Goal: Task Accomplishment & Management: Manage account settings

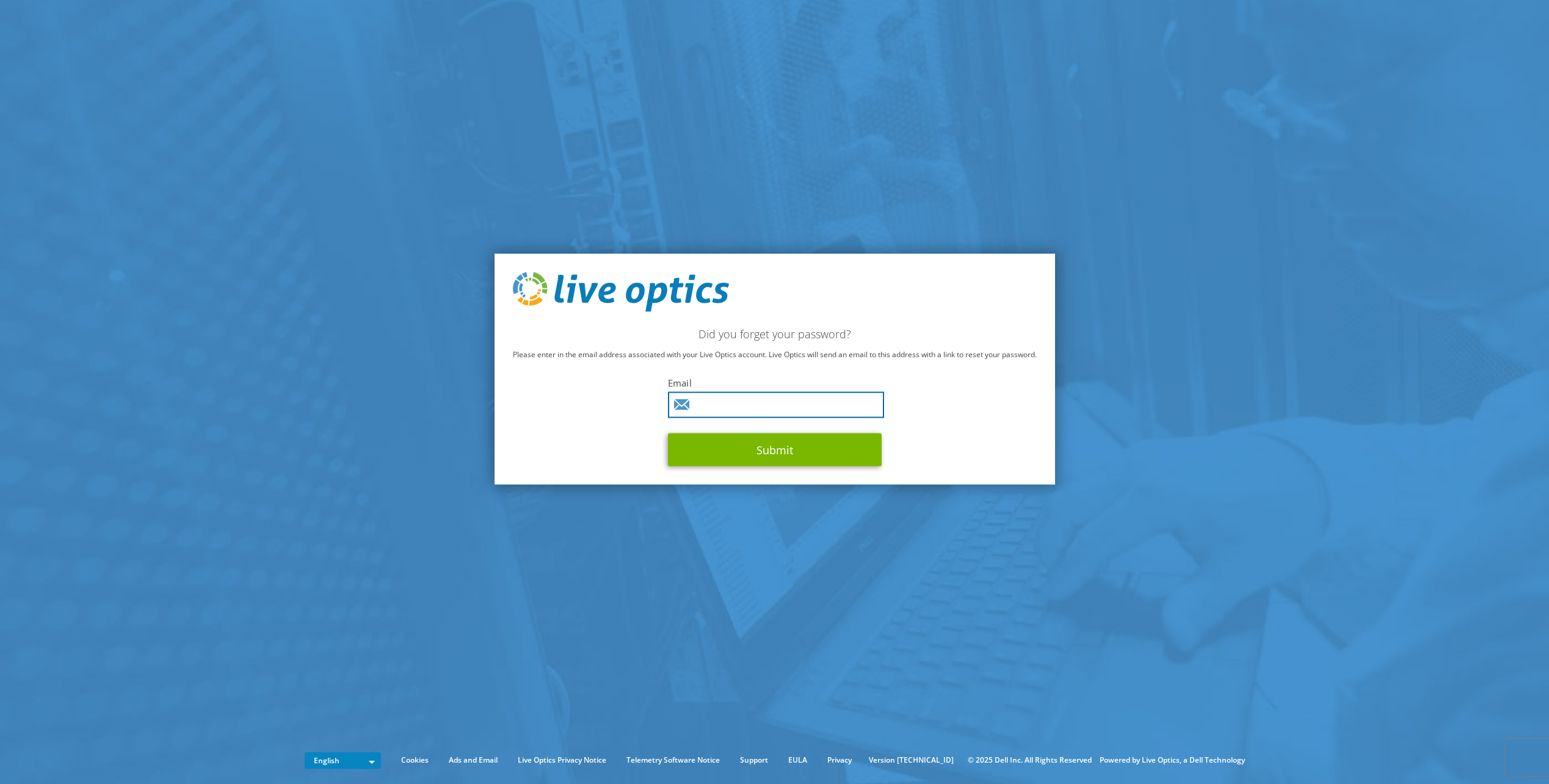
click at [723, 408] on input "text" at bounding box center [775, 405] width 216 height 27
type input "marcus.sampy@transcore.com"
click at [777, 449] on button "Submit" at bounding box center [774, 449] width 214 height 33
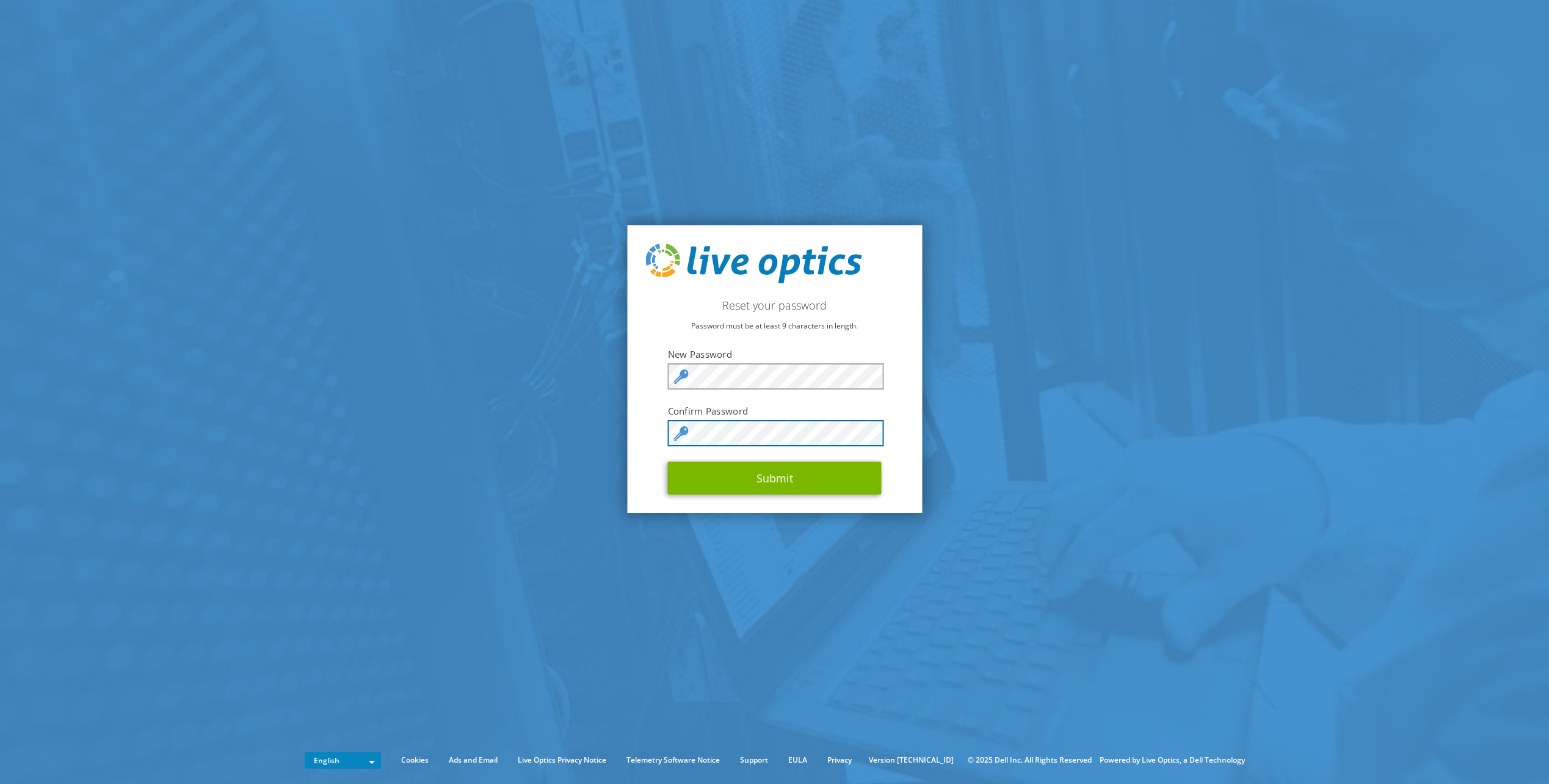
click at [668, 462] on button "Submit" at bounding box center [774, 478] width 214 height 33
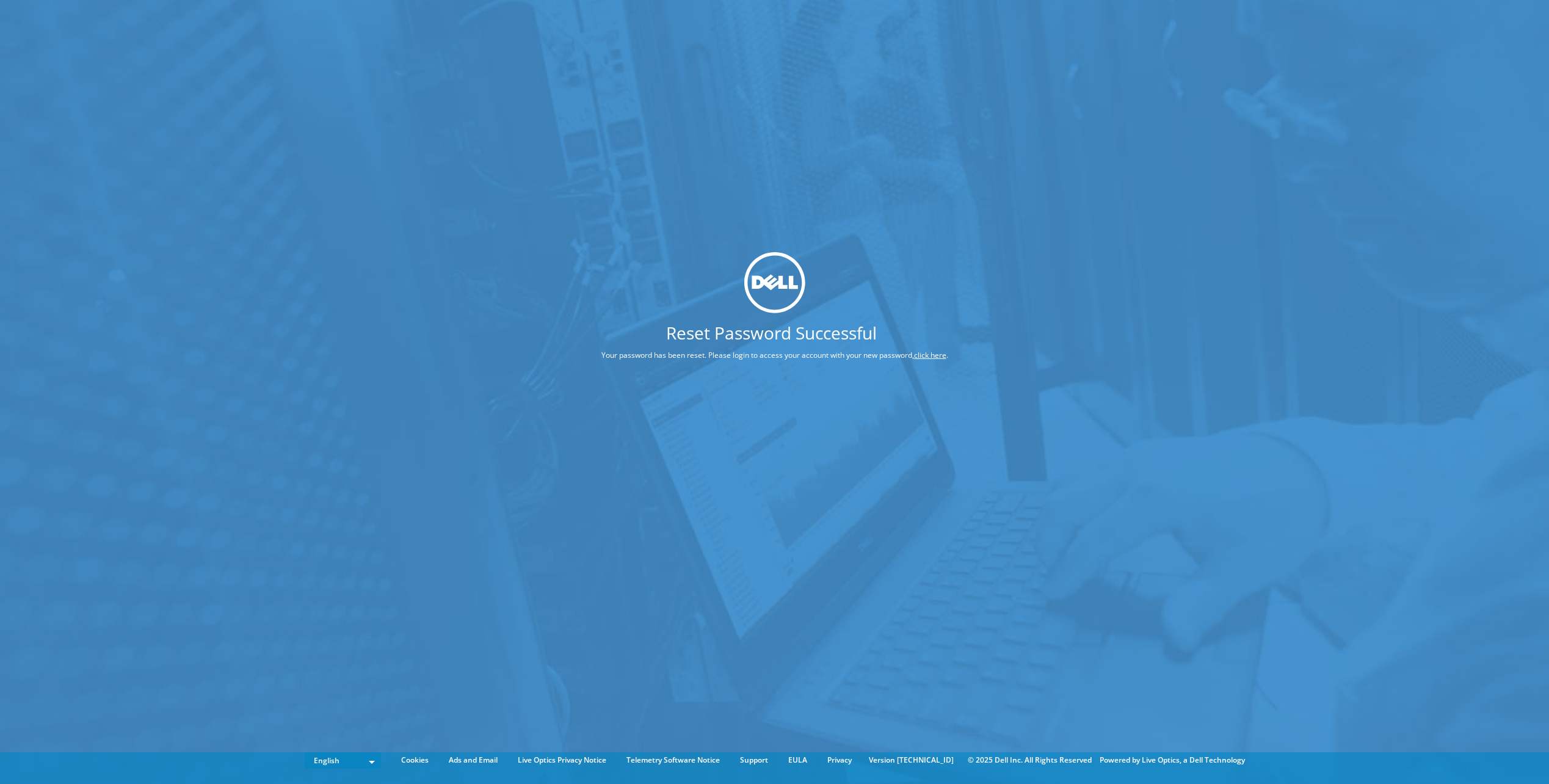
click at [931, 354] on link "click here" at bounding box center [930, 354] width 32 height 10
